Goal: Task Accomplishment & Management: Use online tool/utility

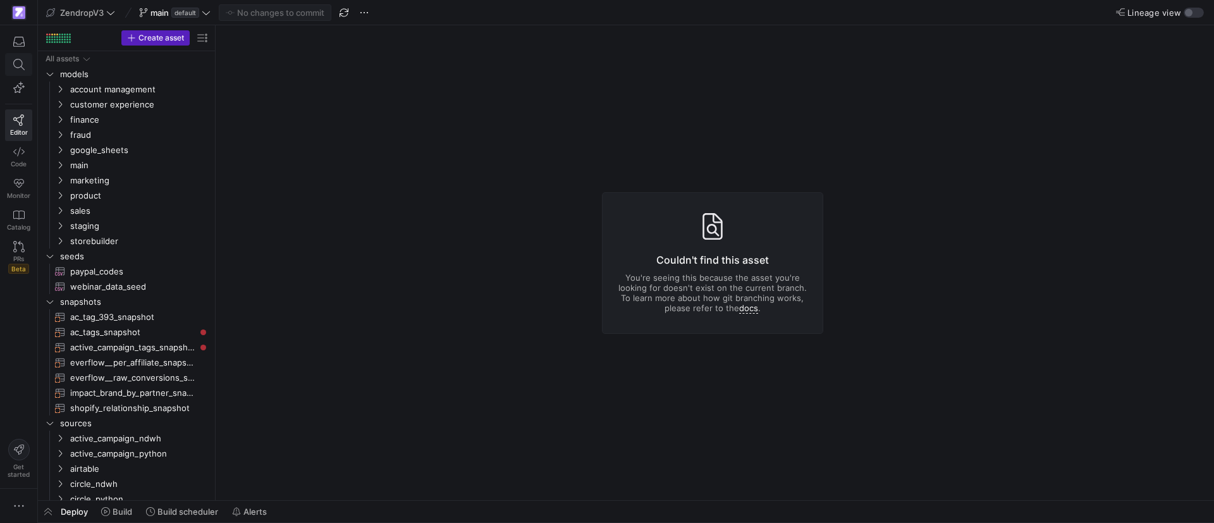
click at [20, 68] on icon at bounding box center [18, 64] width 11 height 11
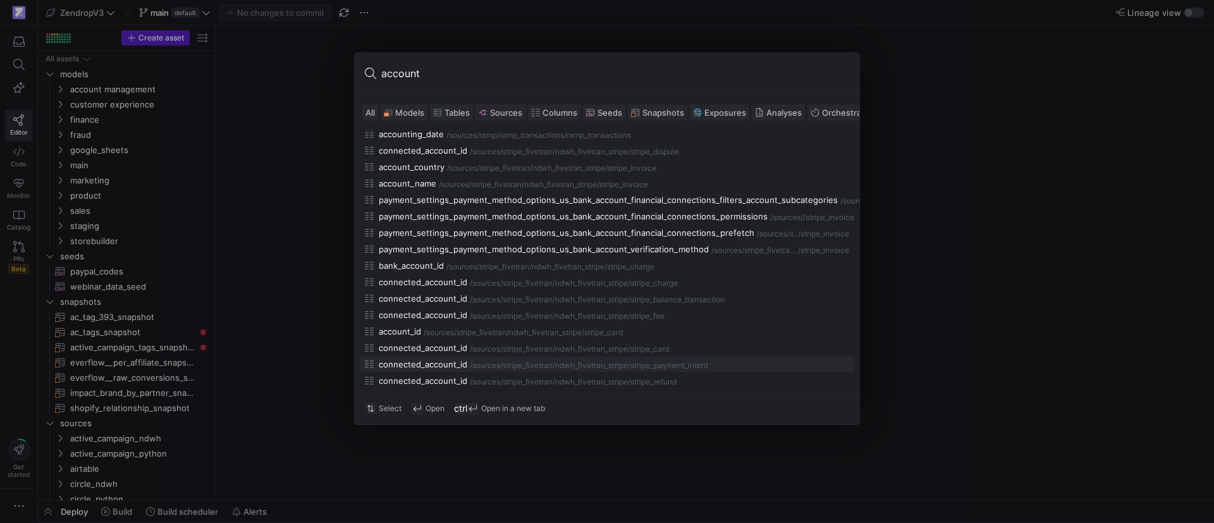
scroll to position [569, 0]
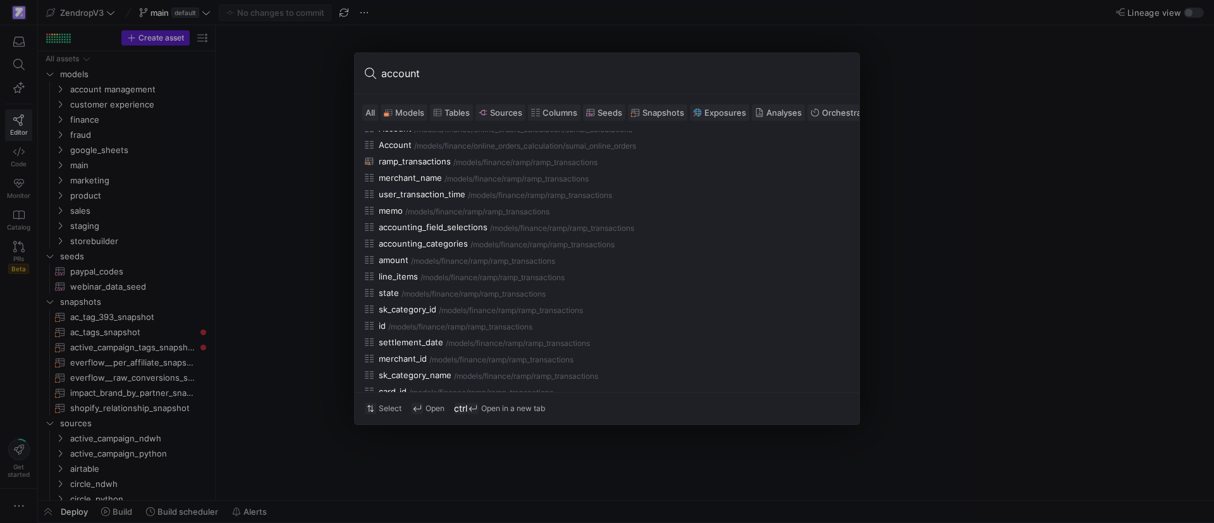
type input "account"
click at [268, 208] on div at bounding box center [607, 261] width 1214 height 523
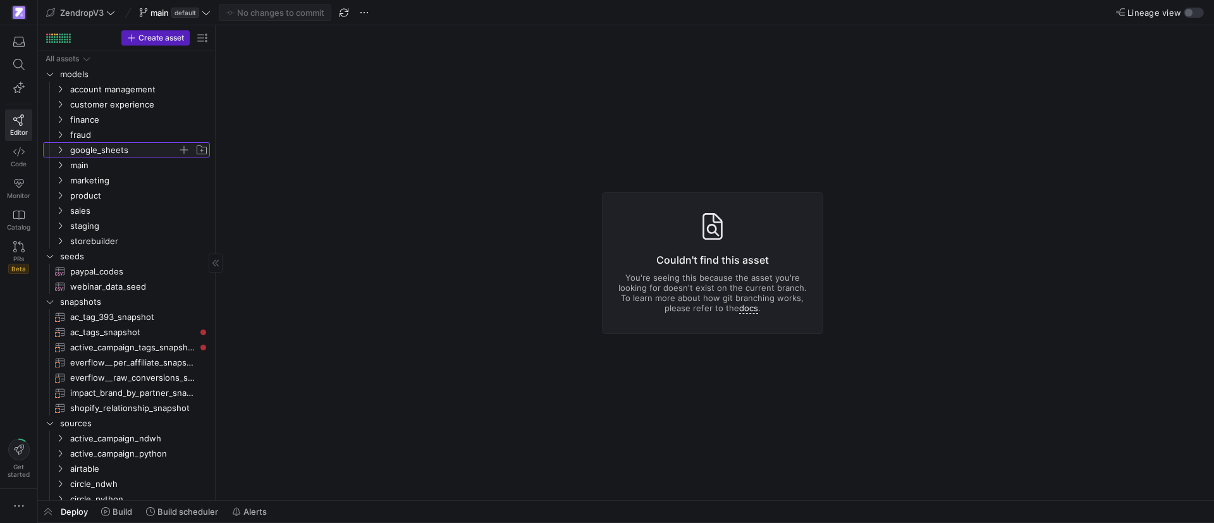
click at [55, 149] on y42-icon "Press SPACE to select this row." at bounding box center [60, 150] width 10 height 10
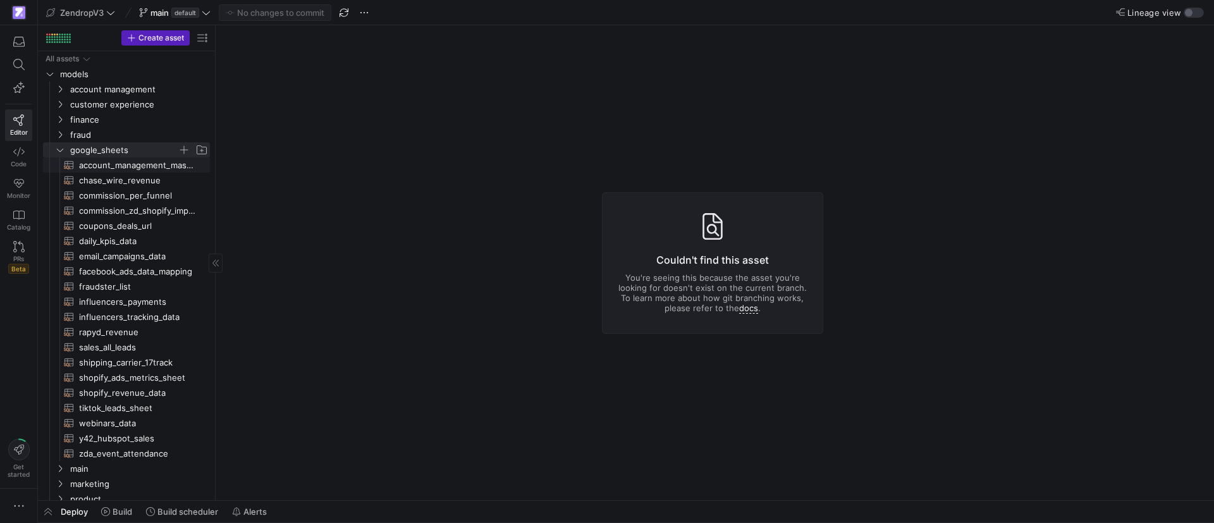
click at [120, 165] on span "account_management_mastersheet​​​​​​​​​​" at bounding box center [137, 165] width 116 height 15
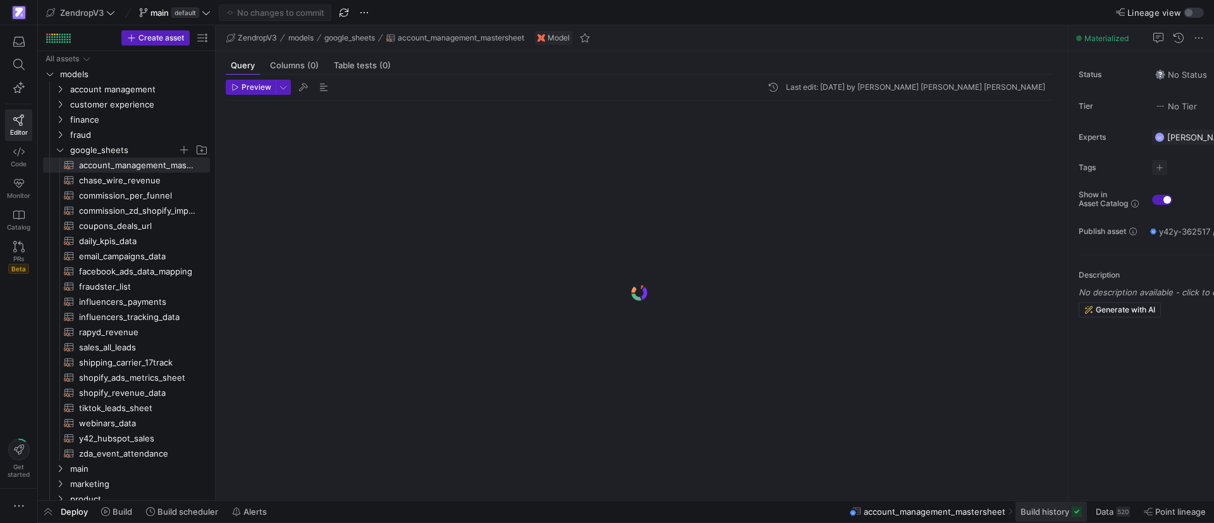
click at [1060, 513] on span "Build history" at bounding box center [1045, 512] width 49 height 10
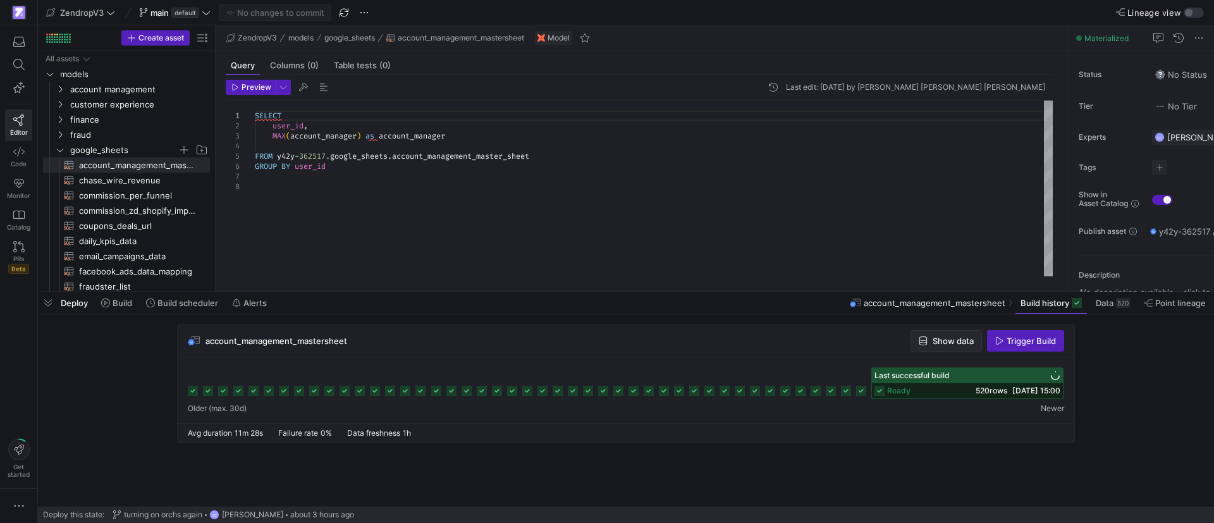
click at [946, 339] on span "Show data" at bounding box center [953, 341] width 41 height 10
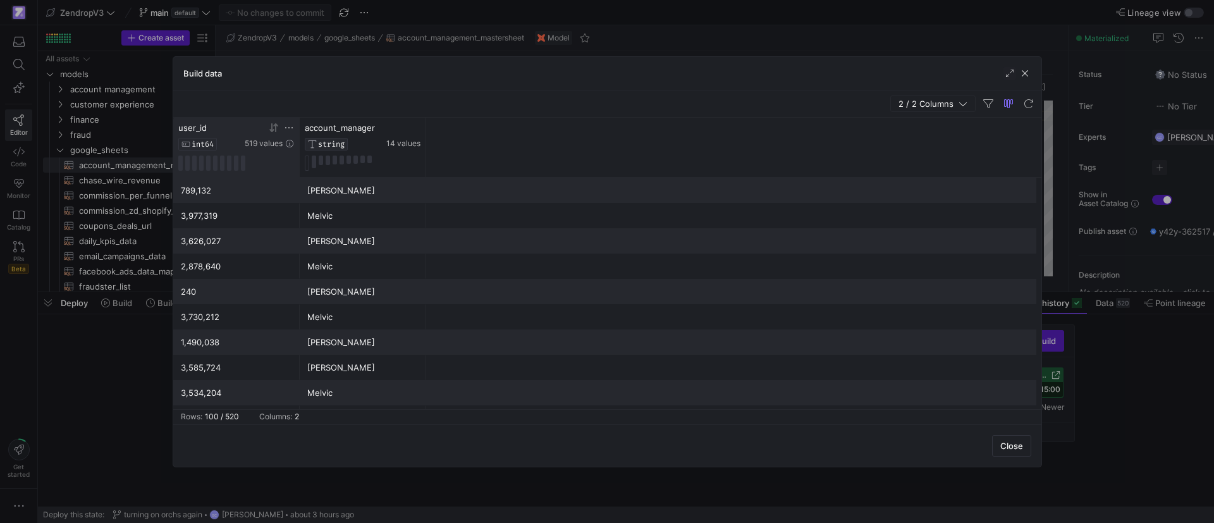
click at [291, 130] on icon at bounding box center [289, 128] width 10 height 10
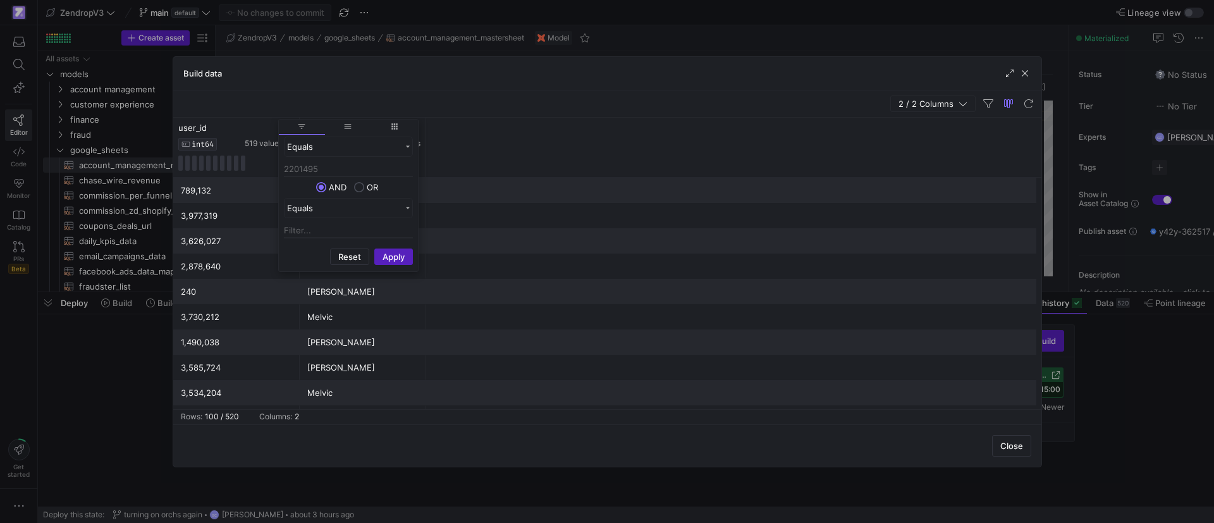
type input "2201495"
click at [395, 249] on button "Apply" at bounding box center [393, 257] width 39 height 16
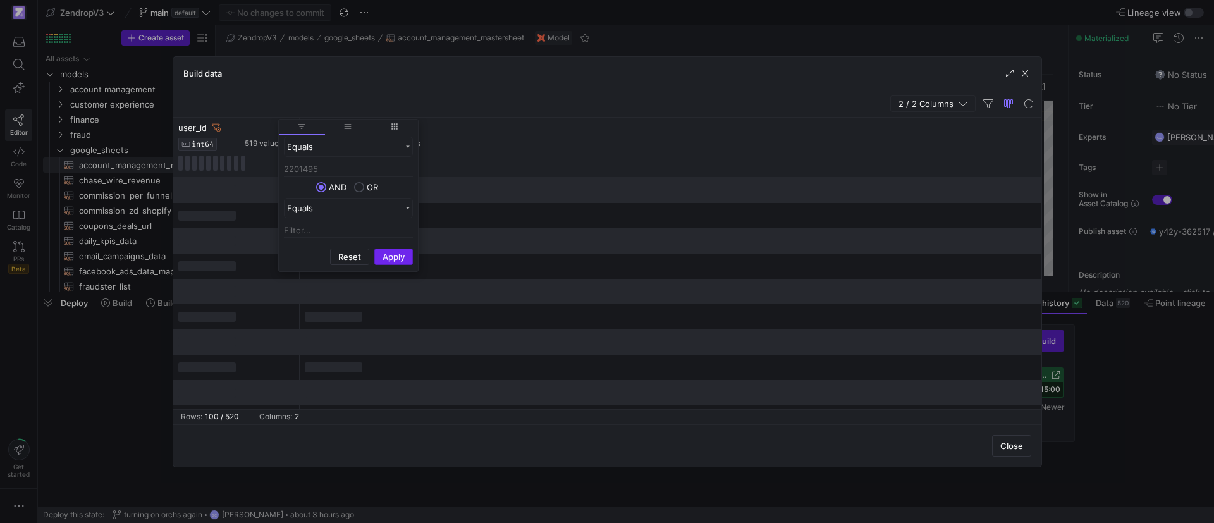
click at [390, 252] on button "Apply" at bounding box center [393, 257] width 39 height 16
click at [490, 99] on div "2 / 2 Columns" at bounding box center [607, 103] width 868 height 27
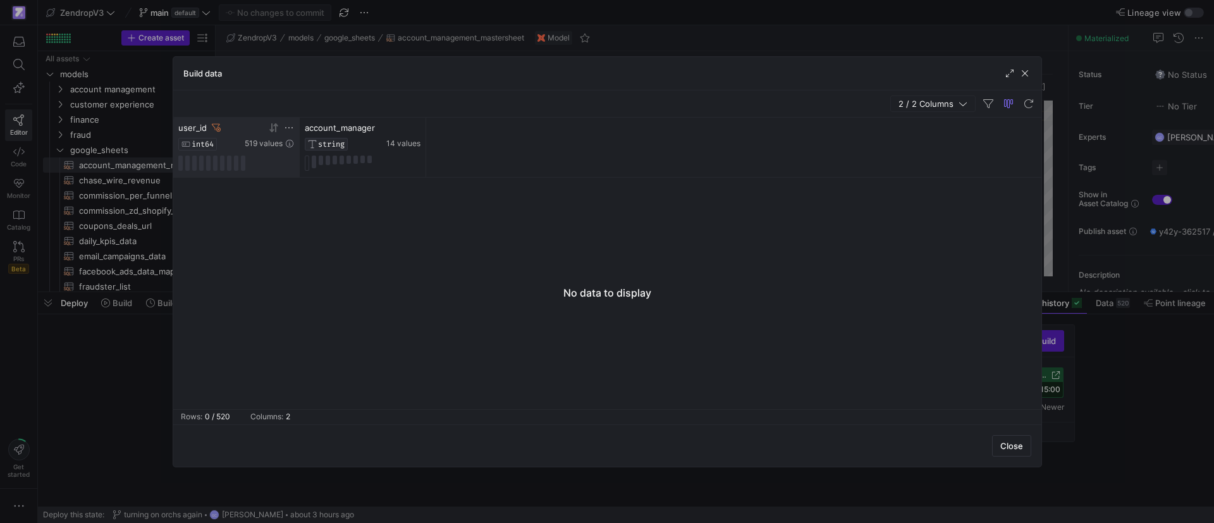
click at [293, 129] on icon at bounding box center [289, 128] width 10 height 10
click at [336, 168] on input "2201495" at bounding box center [348, 169] width 129 height 15
click at [398, 252] on button "Apply" at bounding box center [393, 257] width 39 height 16
click at [402, 257] on button "Apply" at bounding box center [393, 257] width 39 height 16
click at [1156, 258] on div at bounding box center [607, 261] width 1214 height 523
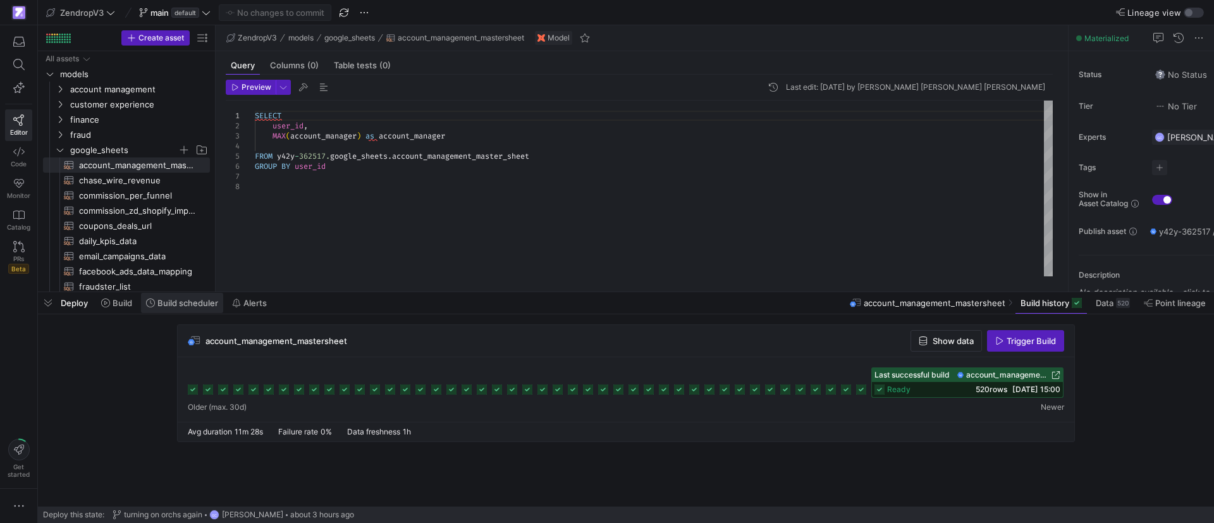
click at [193, 302] on span "Build scheduler" at bounding box center [187, 303] width 61 height 10
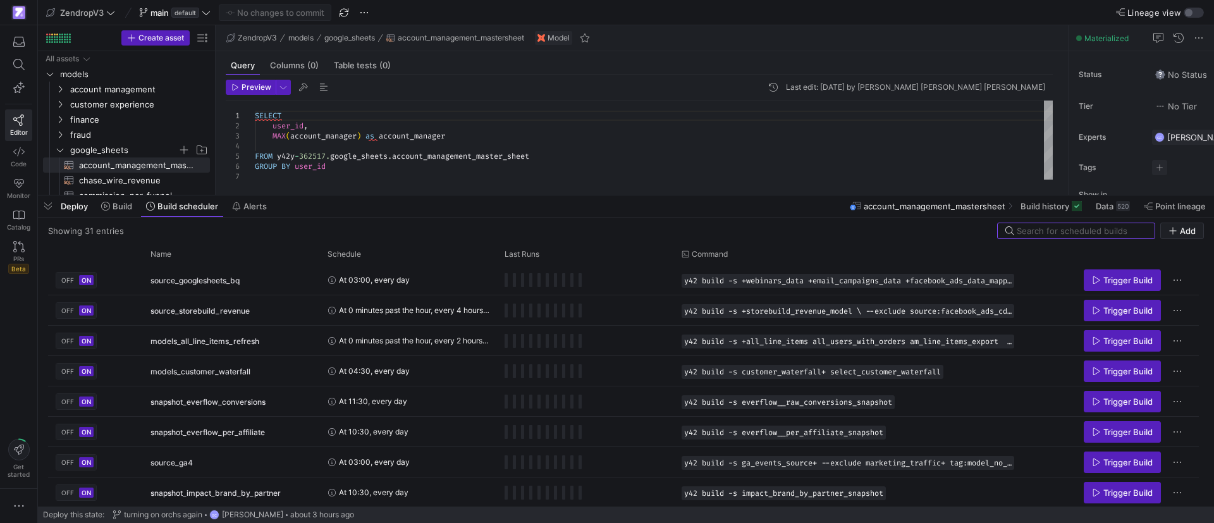
drag, startPoint x: 339, startPoint y: 292, endPoint x: 335, endPoint y: 195, distance: 96.9
click at [335, 195] on div at bounding box center [626, 195] width 1176 height 5
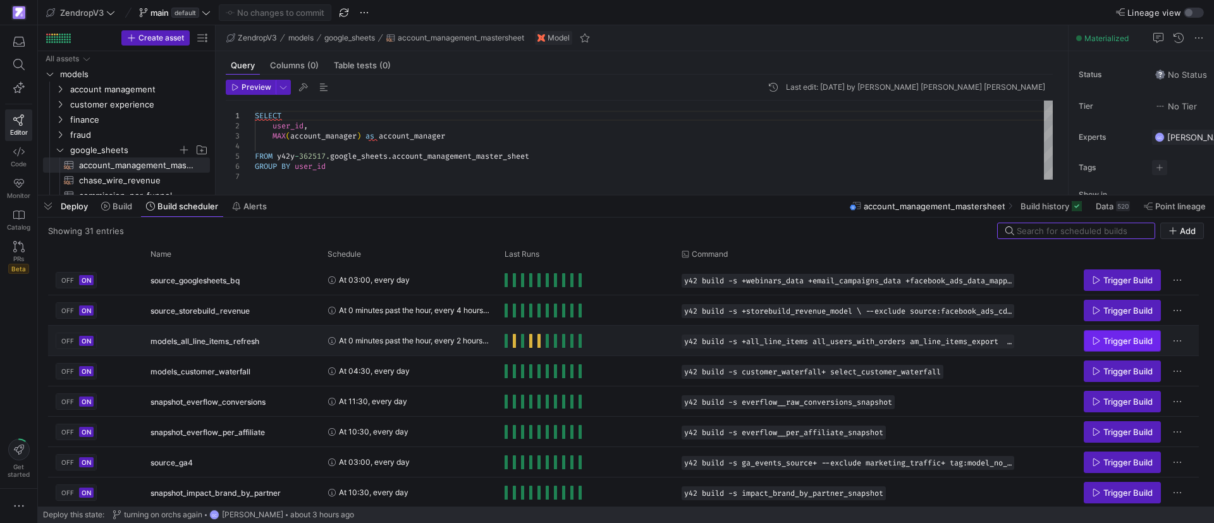
click at [1106, 342] on span "Trigger Build" at bounding box center [1128, 341] width 49 height 10
